Goal: Navigation & Orientation: Find specific page/section

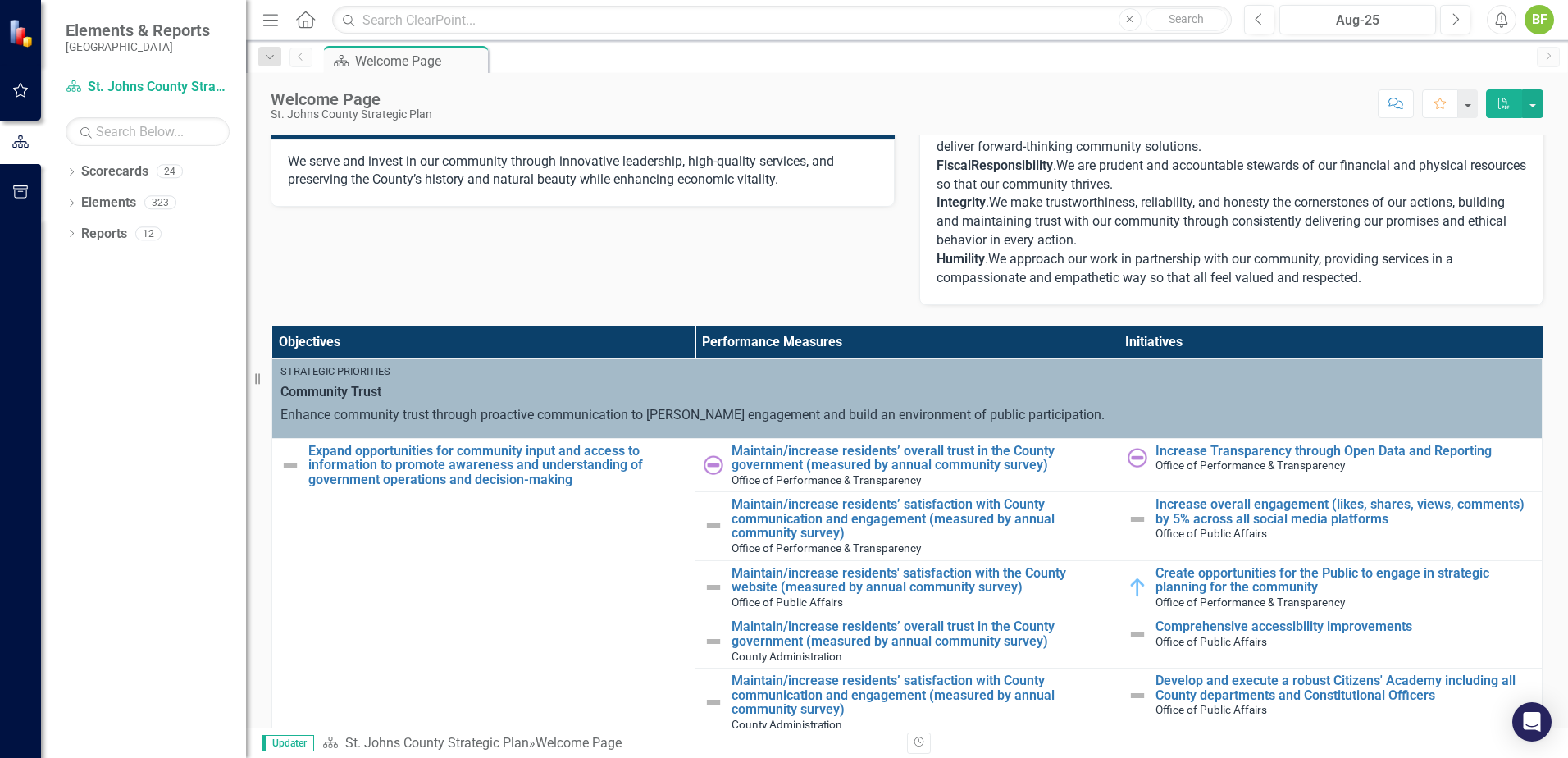
scroll to position [329, 0]
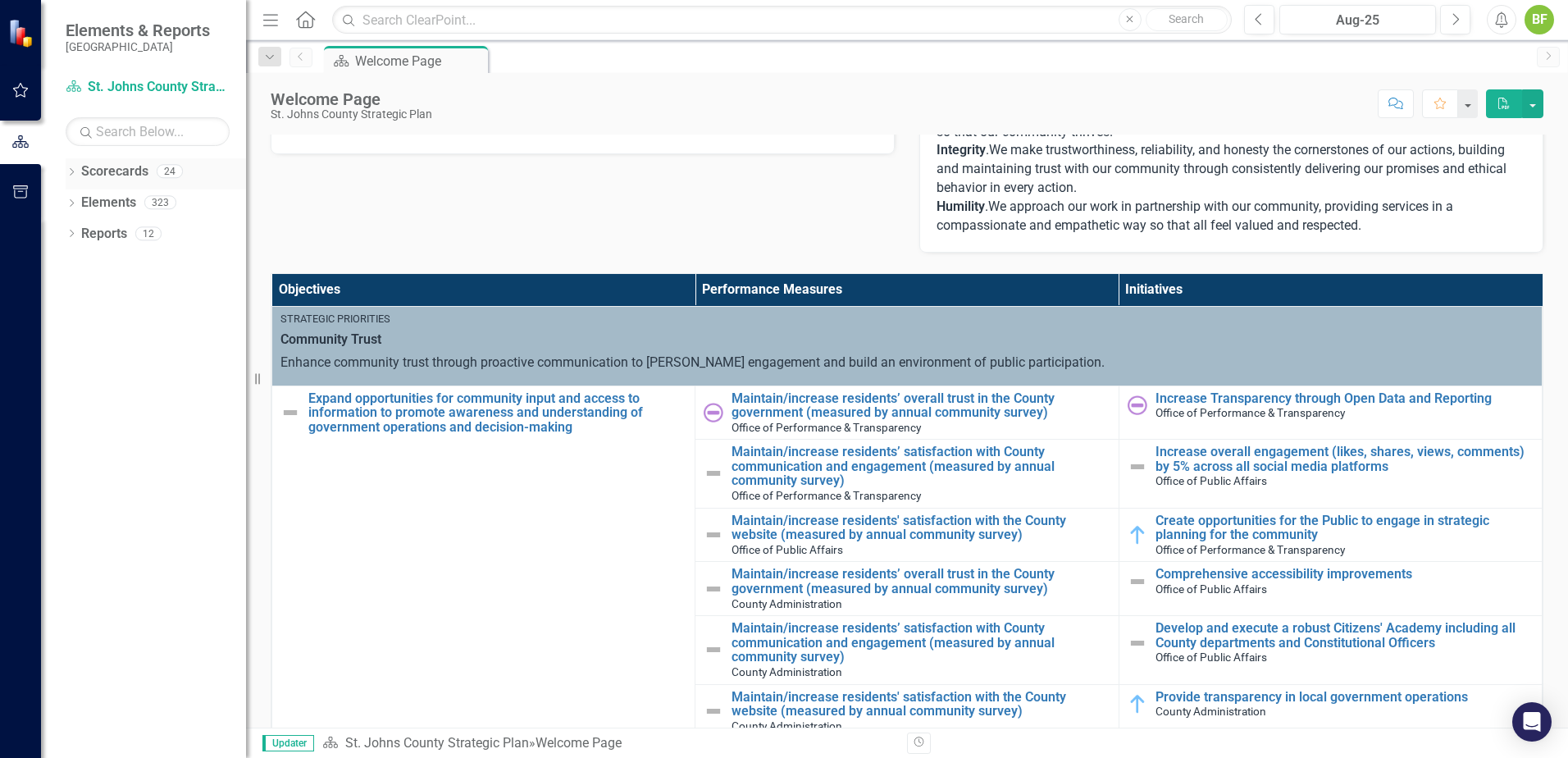
click at [112, 171] on link "Scorecards" at bounding box center [114, 171] width 67 height 19
click at [72, 173] on icon at bounding box center [71, 171] width 4 height 7
click at [83, 203] on icon "Dropdown" at bounding box center [79, 202] width 12 height 10
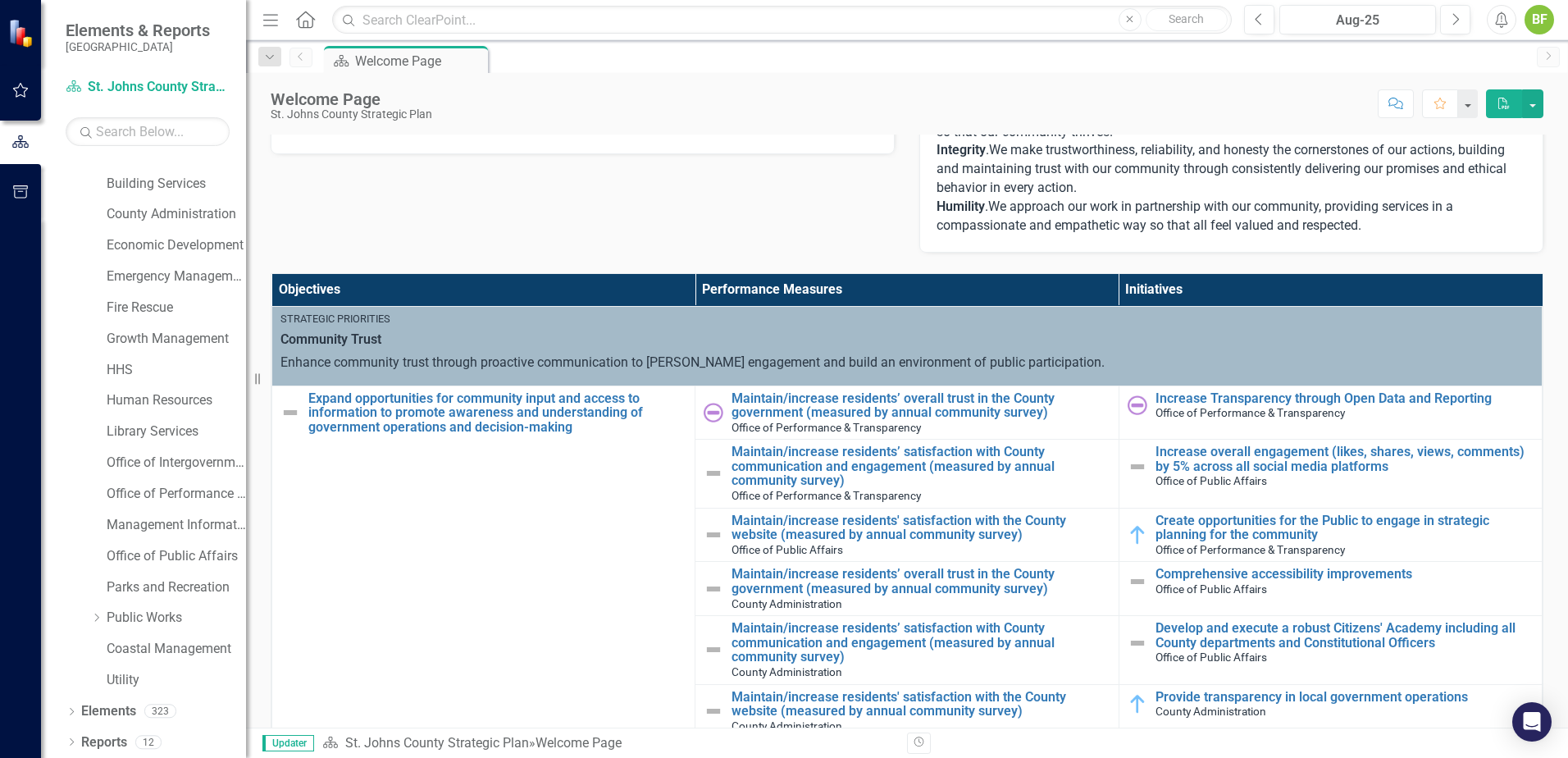
scroll to position [84, 0]
click at [141, 681] on link "Utility" at bounding box center [176, 678] width 140 height 19
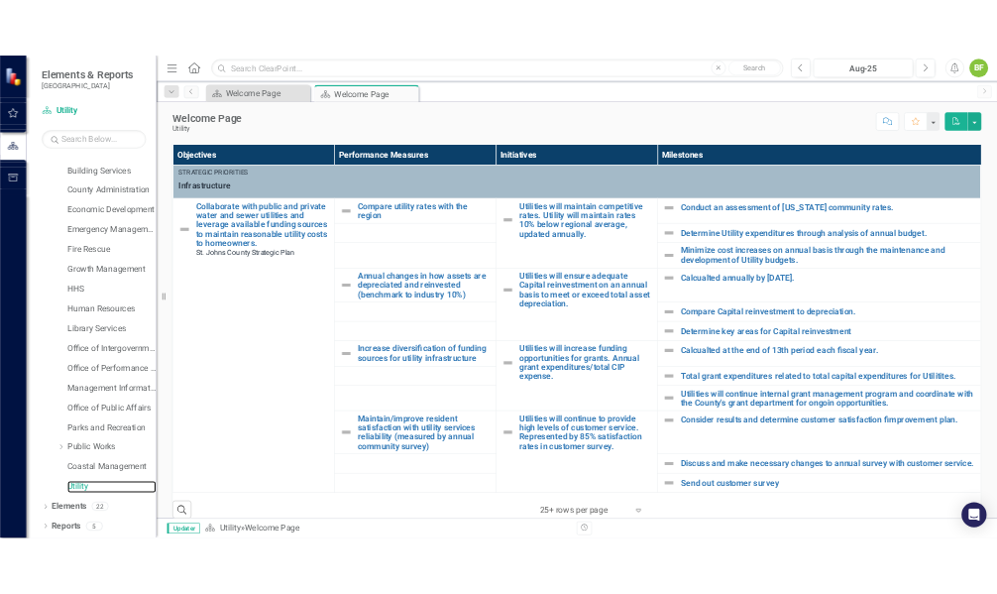
scroll to position [694, 0]
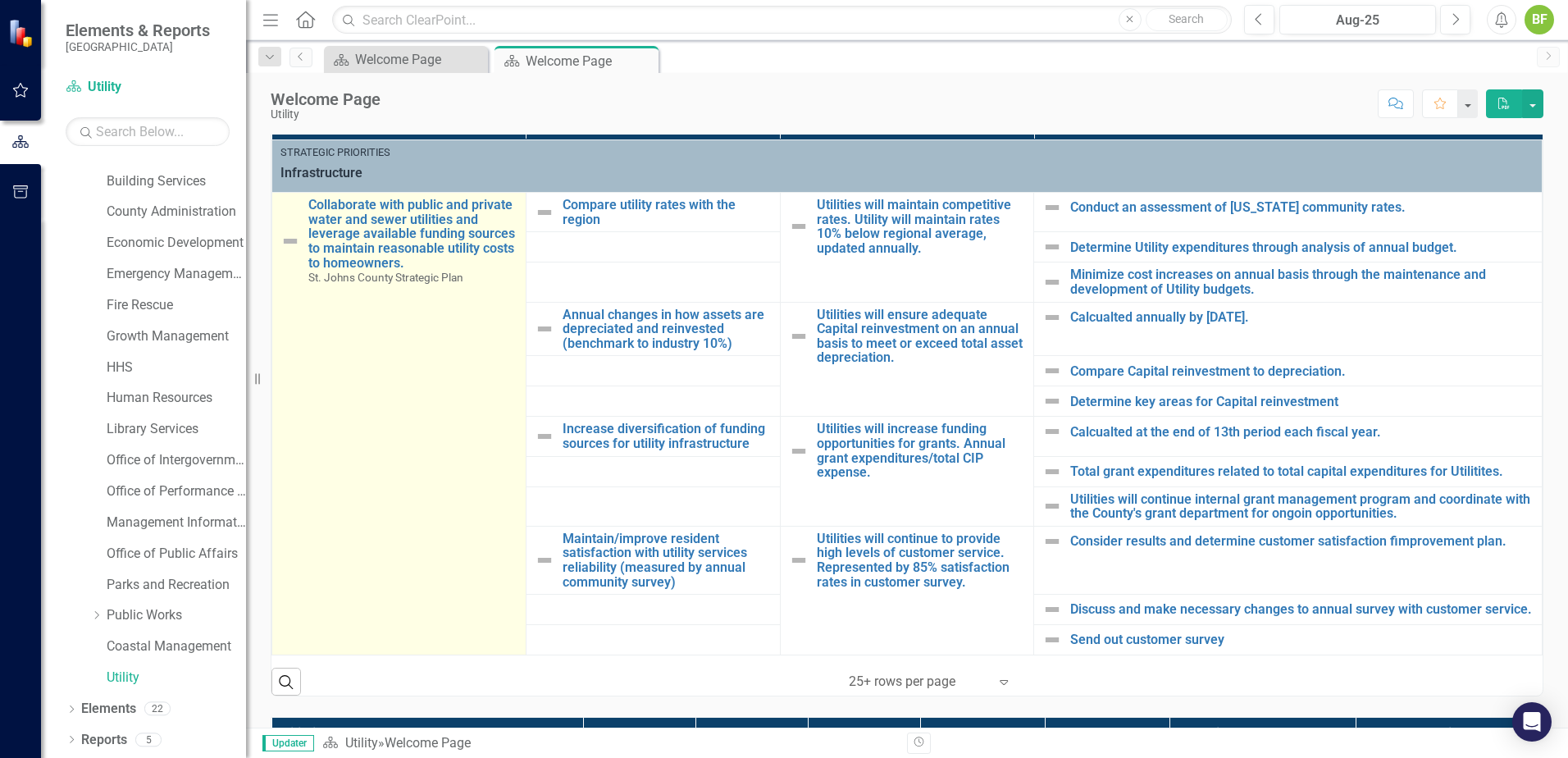
click at [578, 516] on tbody "Strategic Priorities Infrastructure Collaborate with public and private water a…" at bounding box center [907, 398] width 1270 height 516
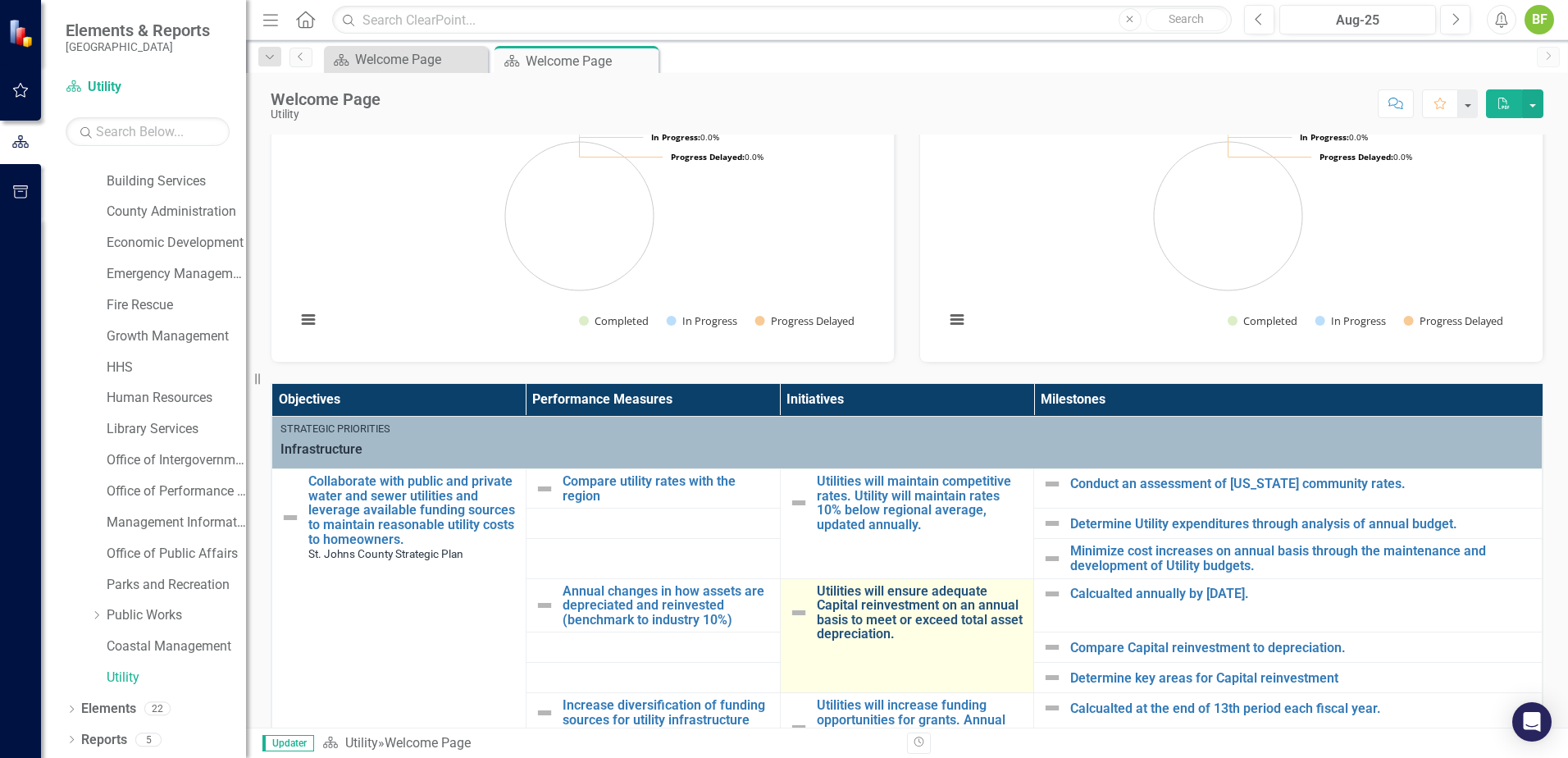
scroll to position [332, 0]
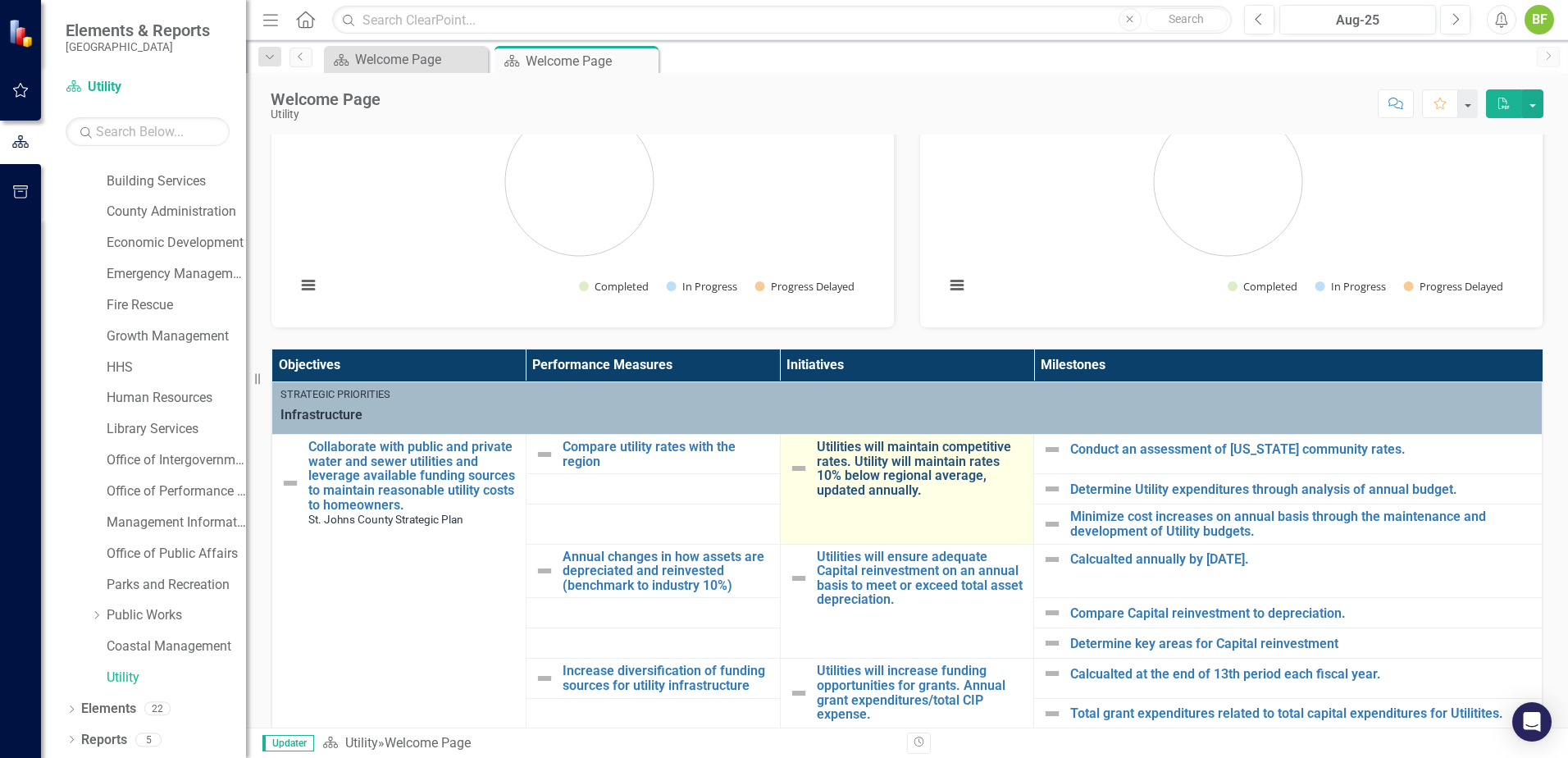
click at [928, 473] on link "Utilities will maintain competitive rates. Utility will maintain rates 10% belo…" at bounding box center [921, 468] width 209 height 57
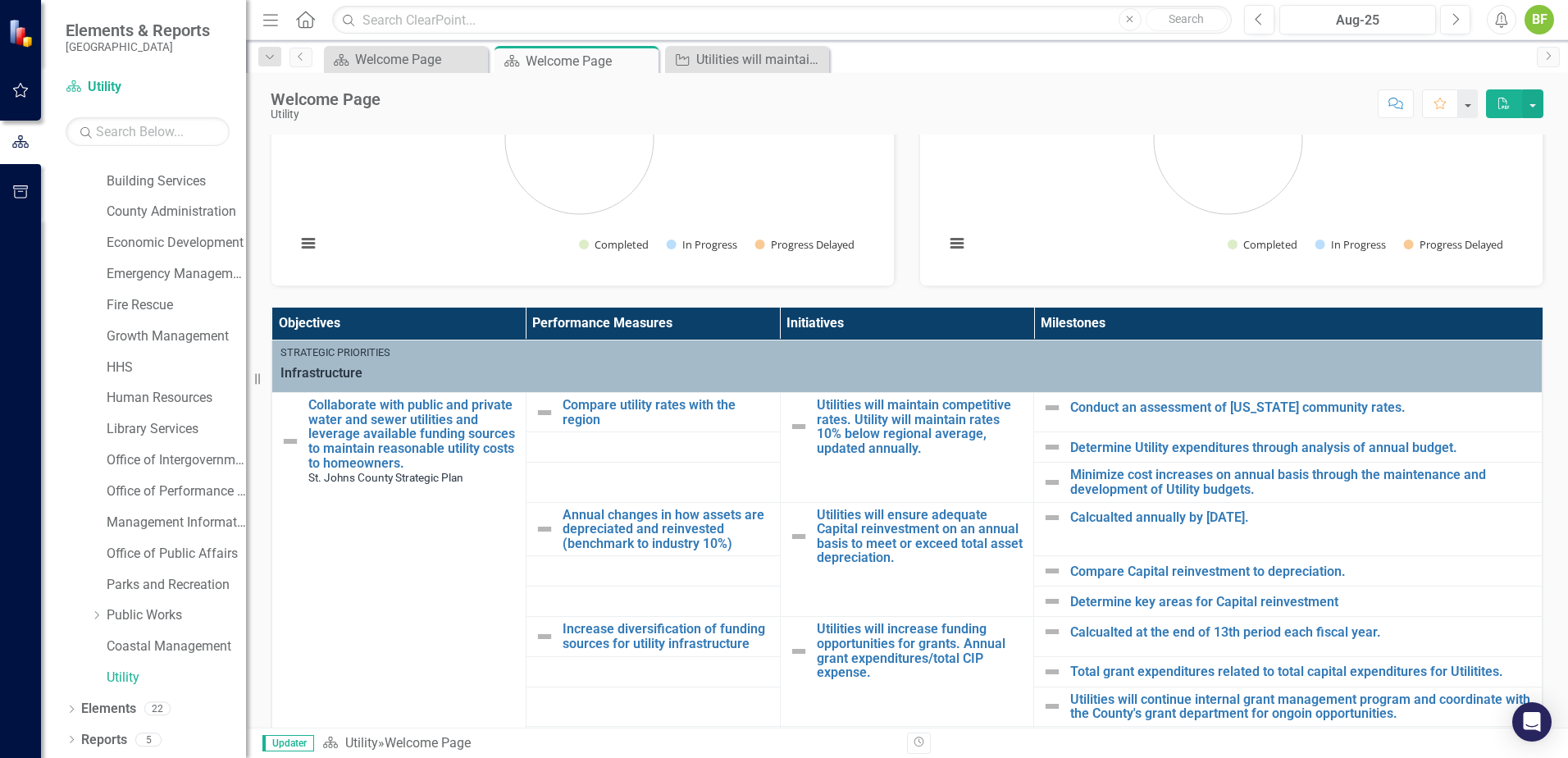
scroll to position [410, 0]
